Goal: Task Accomplishment & Management: Use online tool/utility

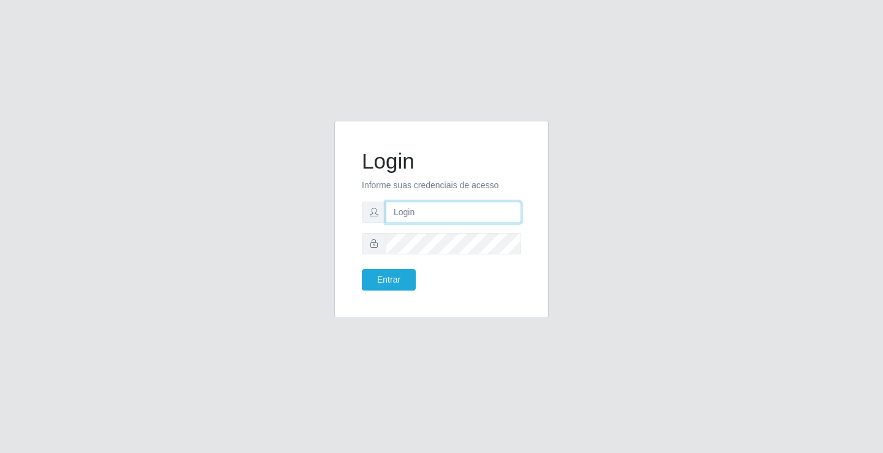
click at [463, 213] on input "text" at bounding box center [454, 212] width 136 height 21
type input "zivaneide@ideal"
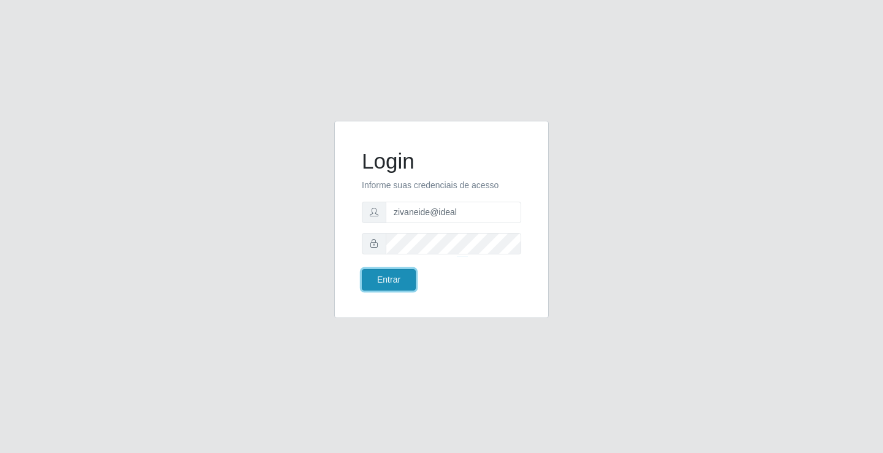
click at [397, 269] on button "Entrar" at bounding box center [389, 279] width 54 height 21
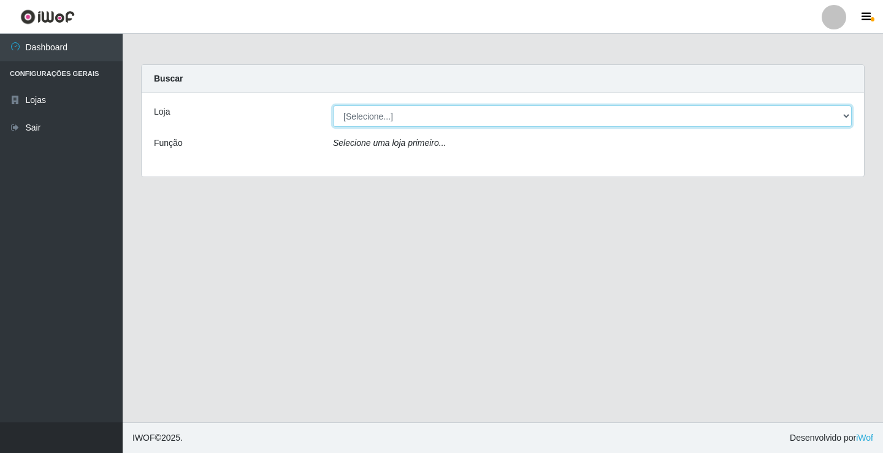
click at [850, 117] on select "[Selecione...] Ideal - Conceição" at bounding box center [592, 116] width 519 height 21
select select "231"
click at [333, 106] on select "[Selecione...] Ideal - Conceição" at bounding box center [592, 116] width 519 height 21
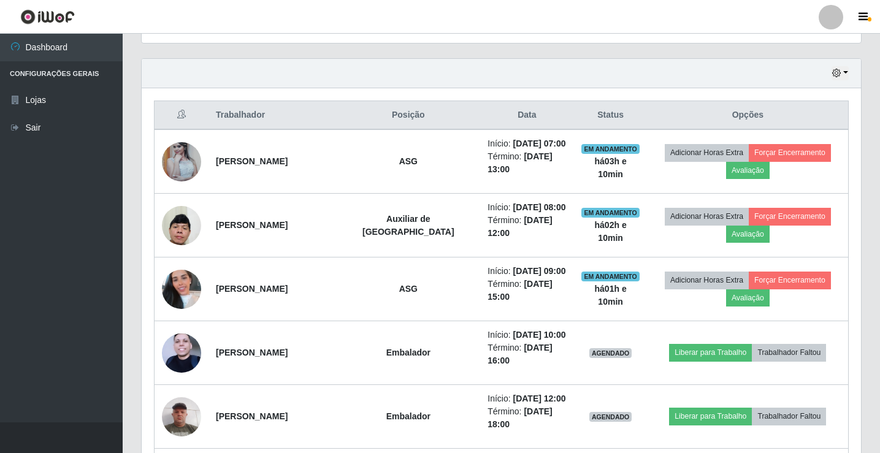
scroll to position [429, 0]
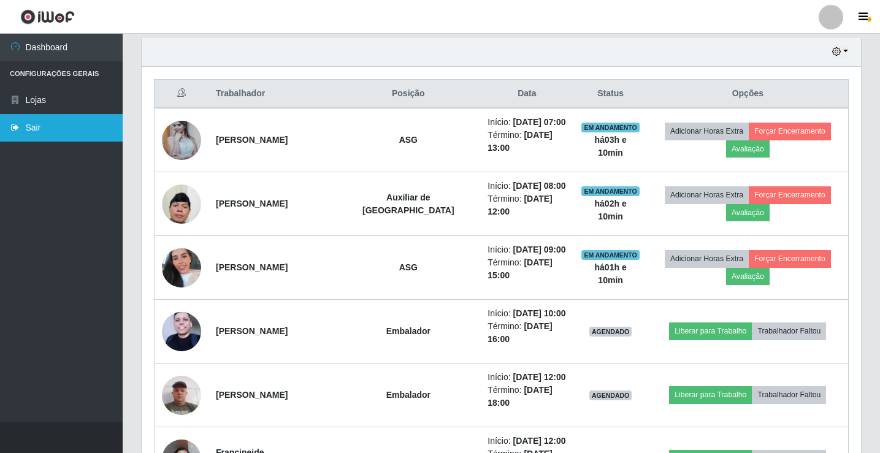
click at [74, 121] on link "Sair" at bounding box center [61, 128] width 123 height 28
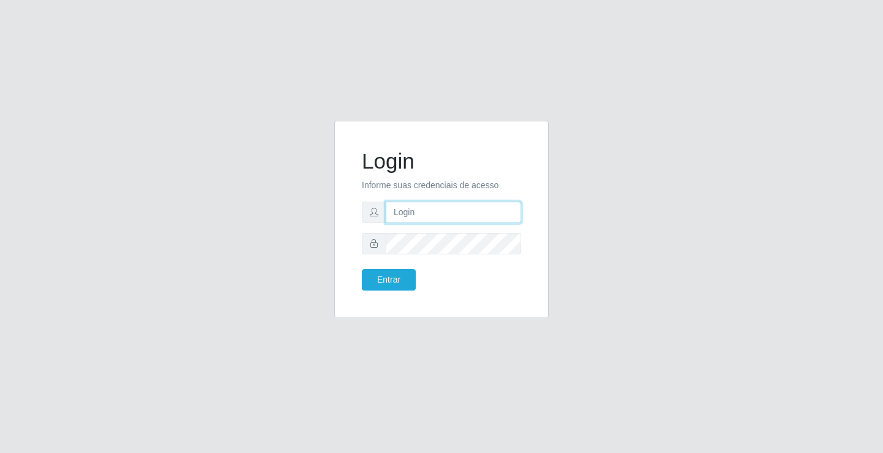
click at [433, 214] on input "text" at bounding box center [454, 212] width 136 height 21
click at [460, 215] on input "text" at bounding box center [454, 212] width 136 height 21
type input "zivaneide@ideal"
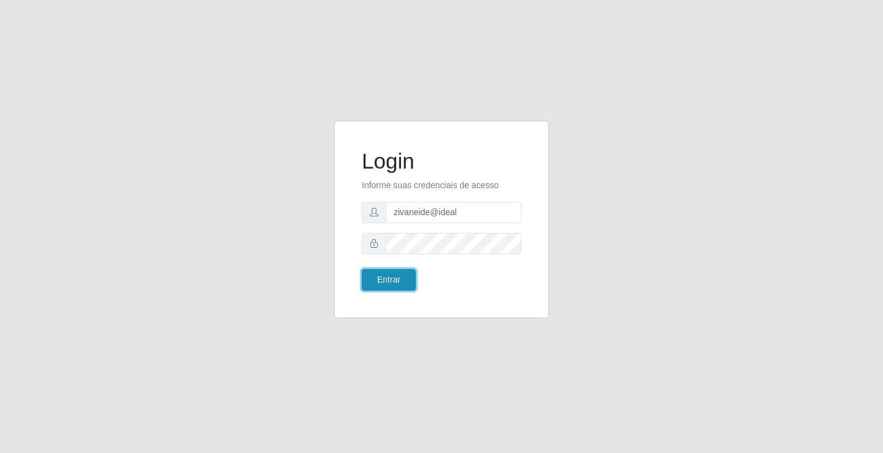
click at [405, 275] on button "Entrar" at bounding box center [389, 279] width 54 height 21
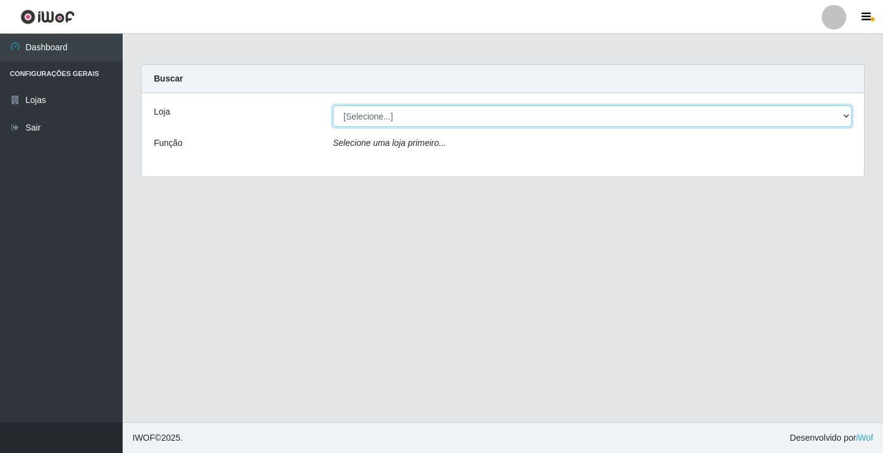
click at [843, 112] on select "[Selecione...] Ideal - Conceição" at bounding box center [592, 116] width 519 height 21
select select "231"
click at [333, 106] on select "[Selecione...] Ideal - Conceição" at bounding box center [592, 116] width 519 height 21
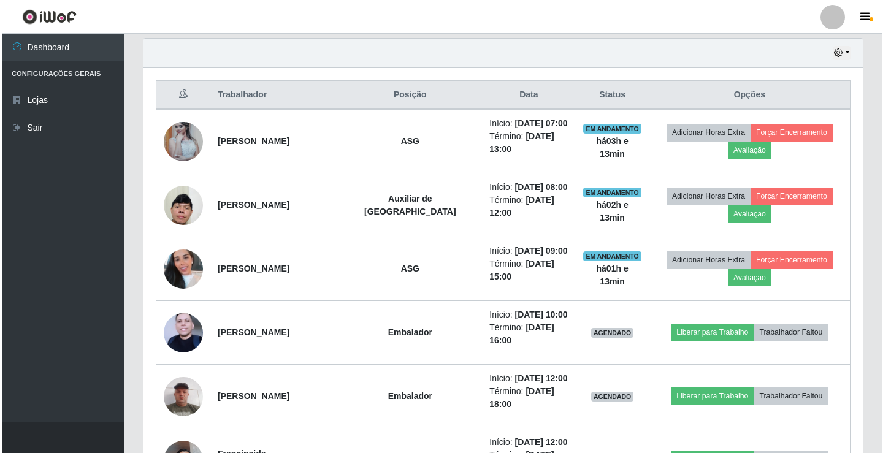
scroll to position [429, 0]
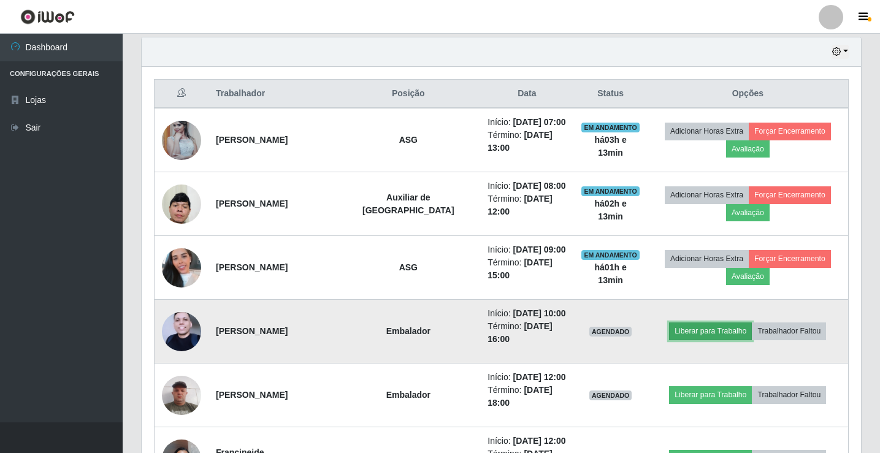
click at [709, 328] on button "Liberar para Trabalho" at bounding box center [710, 331] width 83 height 17
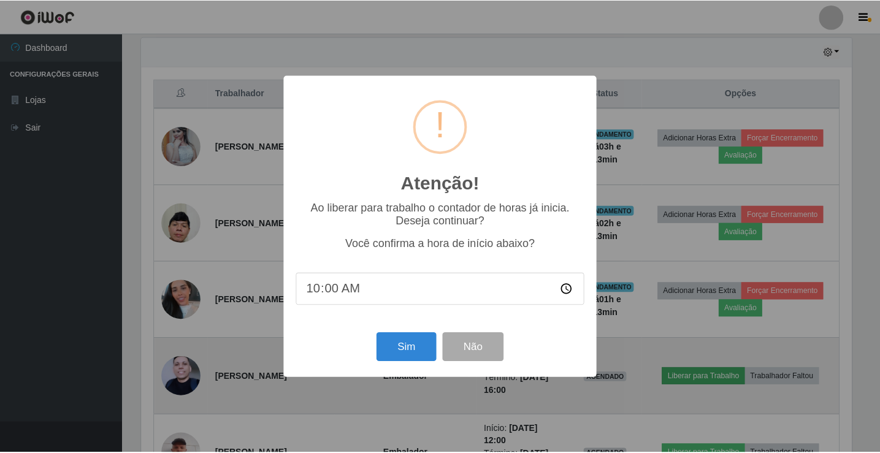
scroll to position [255, 713]
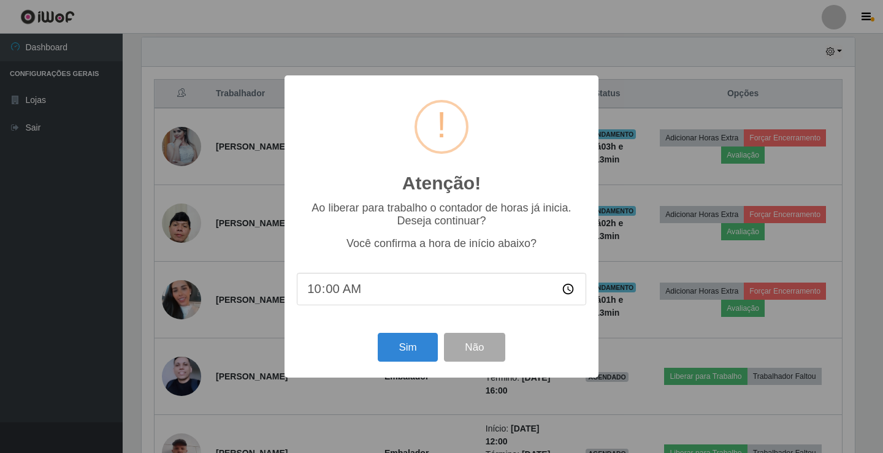
click at [337, 292] on input "10:00" at bounding box center [442, 289] width 290 height 33
type input "10:13"
click at [403, 350] on button "Sim" at bounding box center [408, 347] width 60 height 29
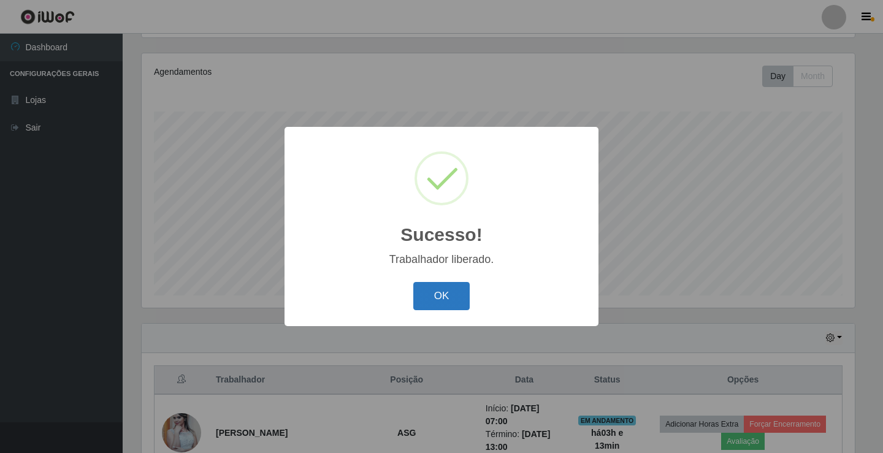
click at [430, 294] on button "OK" at bounding box center [441, 296] width 57 height 29
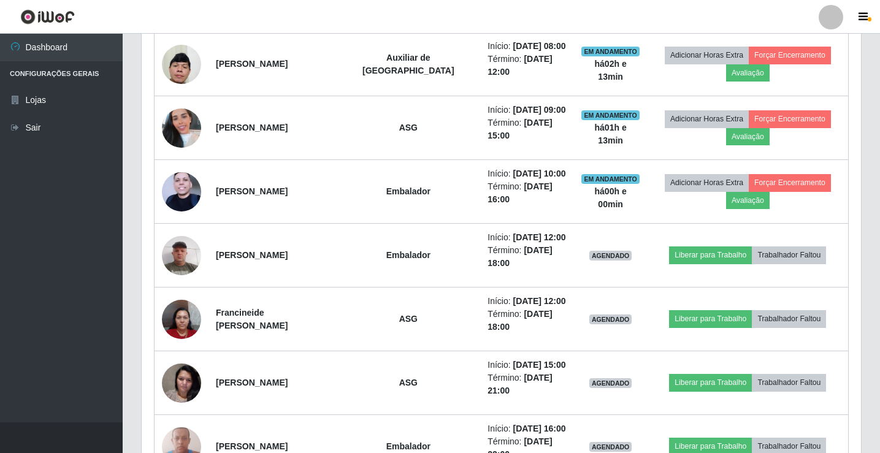
scroll to position [572, 0]
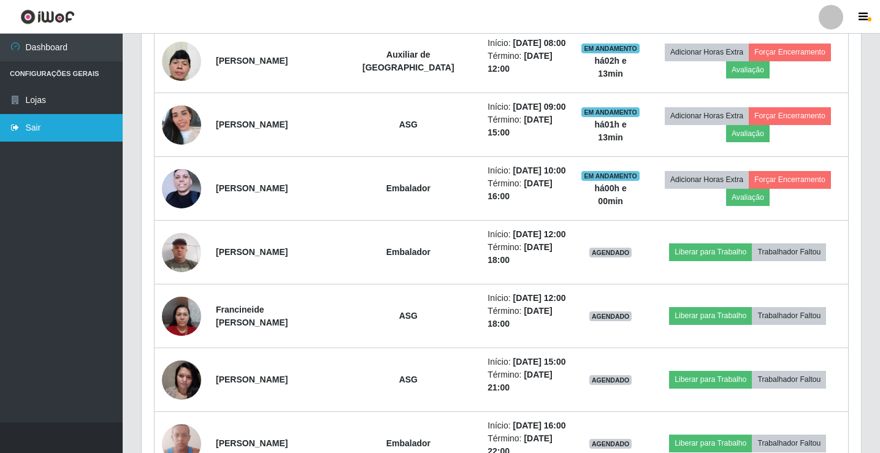
click at [46, 126] on link "Sair" at bounding box center [61, 128] width 123 height 28
